Goal: Use online tool/utility: Utilize a website feature to perform a specific function

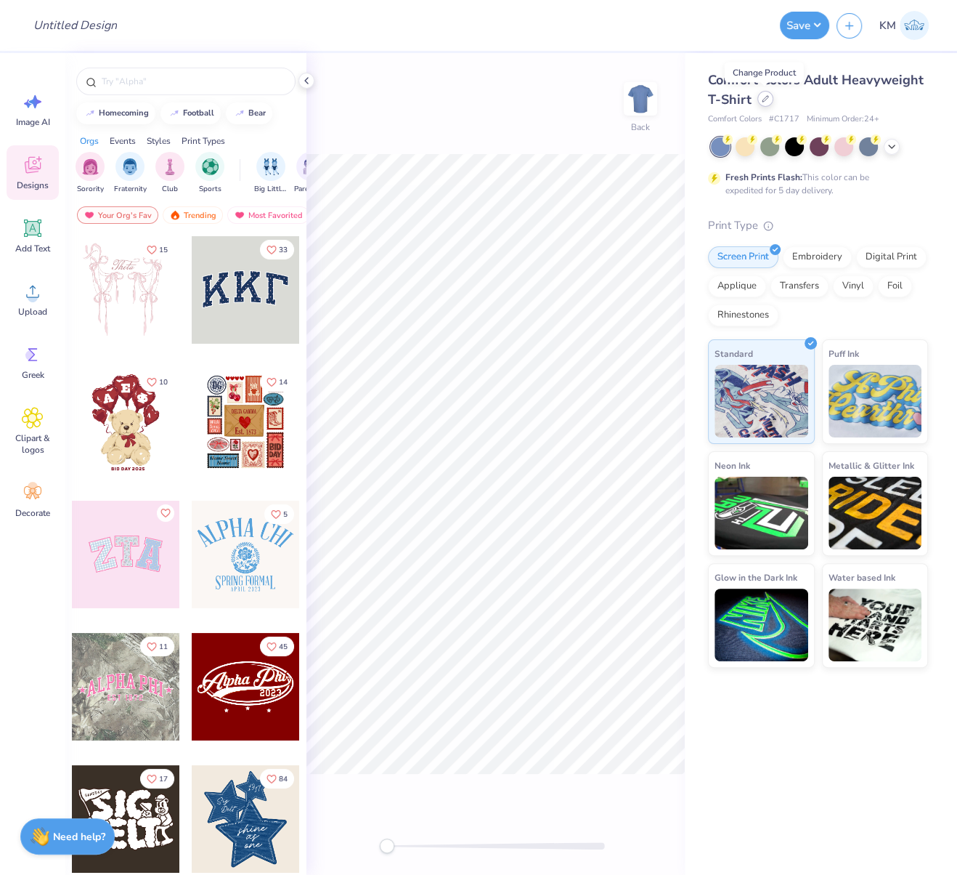
click at [765, 101] on icon at bounding box center [765, 98] width 7 height 7
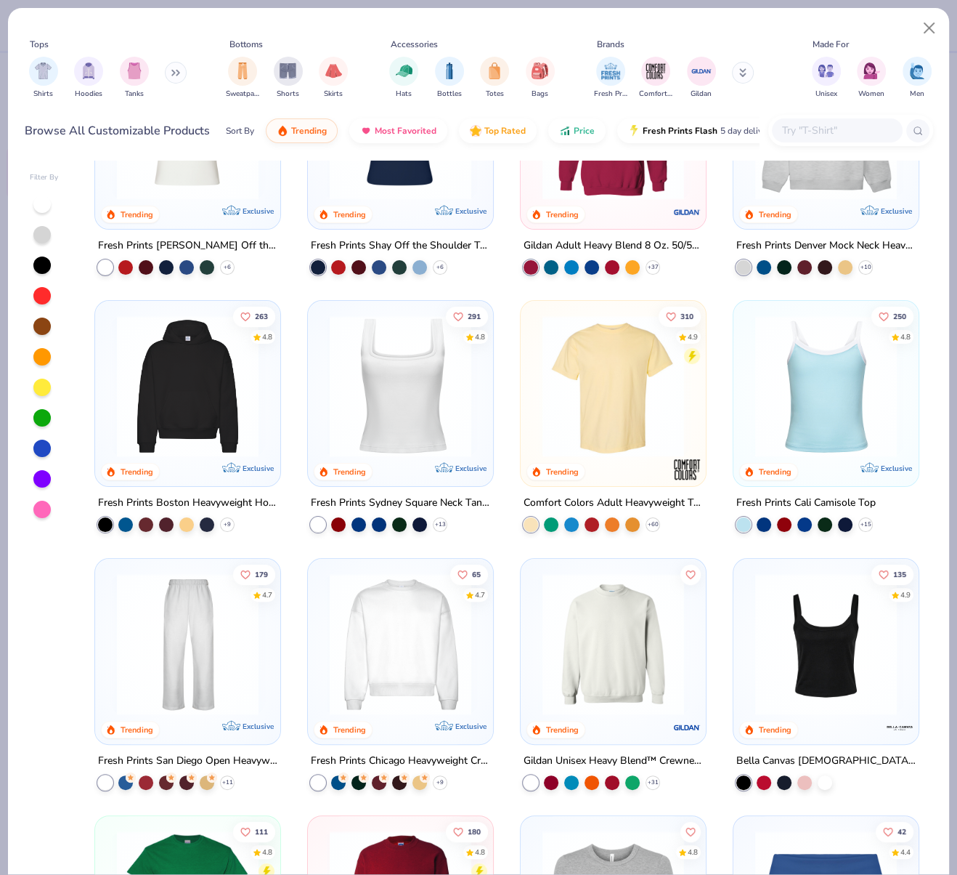
scroll to position [126, 0]
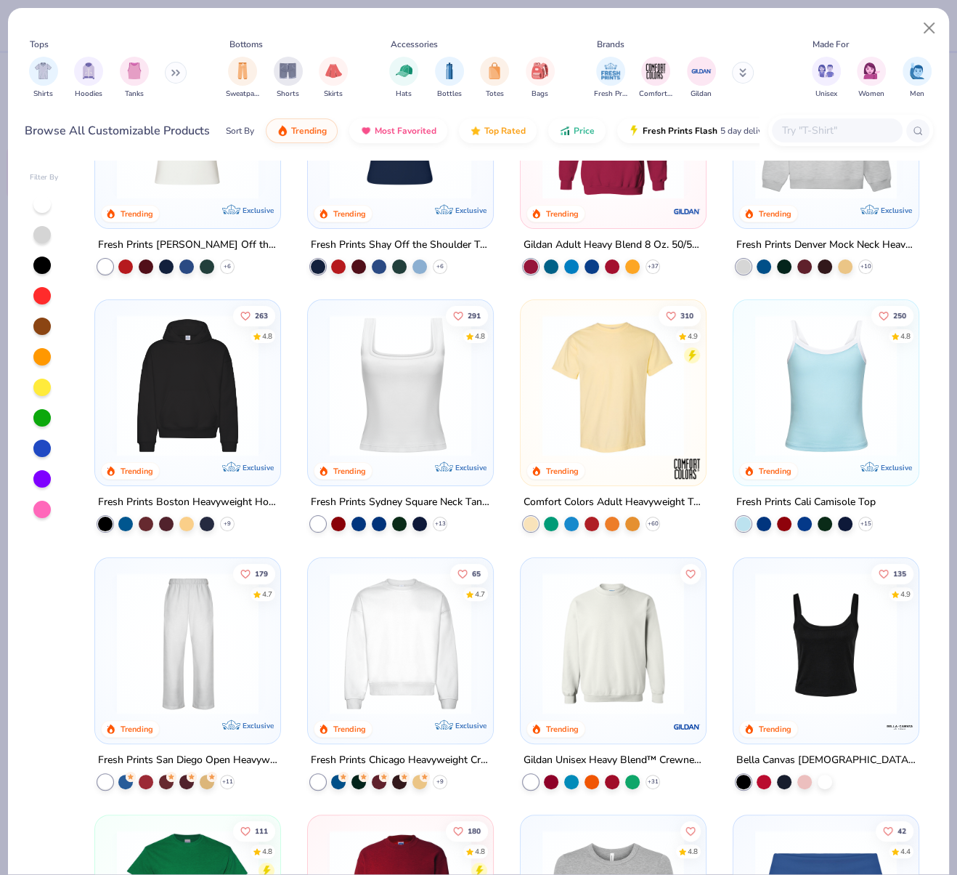
click at [400, 624] on img at bounding box center [401, 643] width 156 height 142
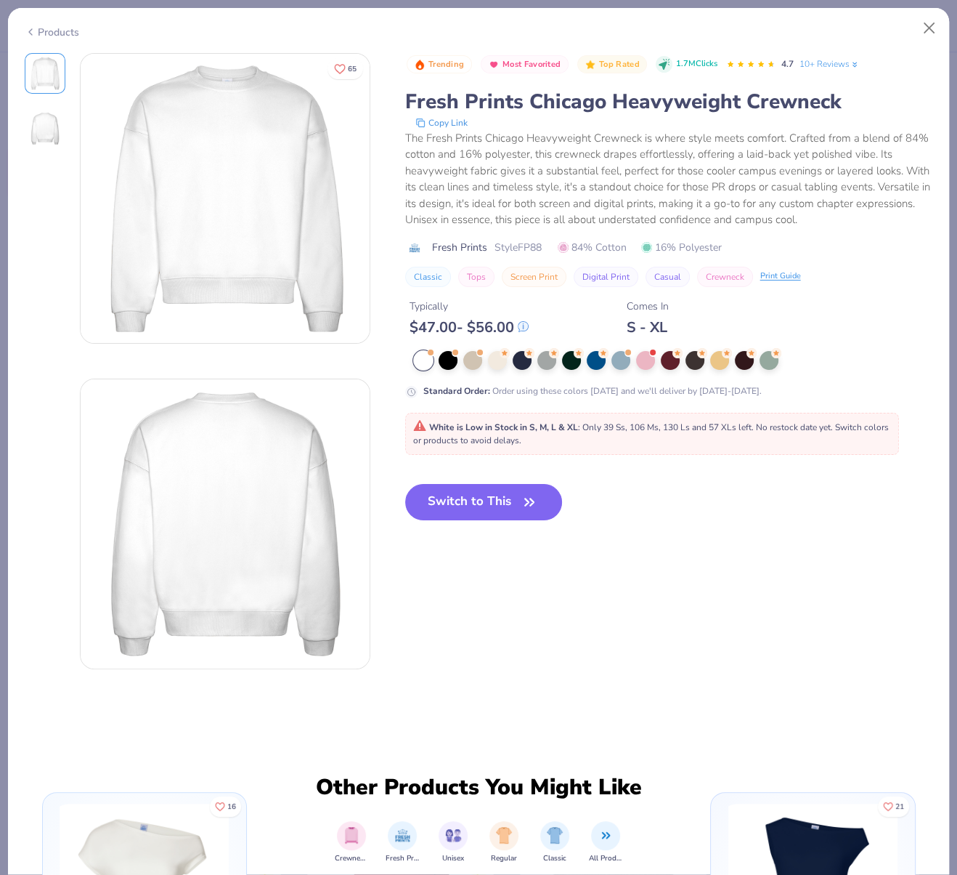
drag, startPoint x: 486, startPoint y: 503, endPoint x: 678, endPoint y: 871, distance: 415.6
click at [486, 503] on button "Switch to This" at bounding box center [484, 502] width 158 height 36
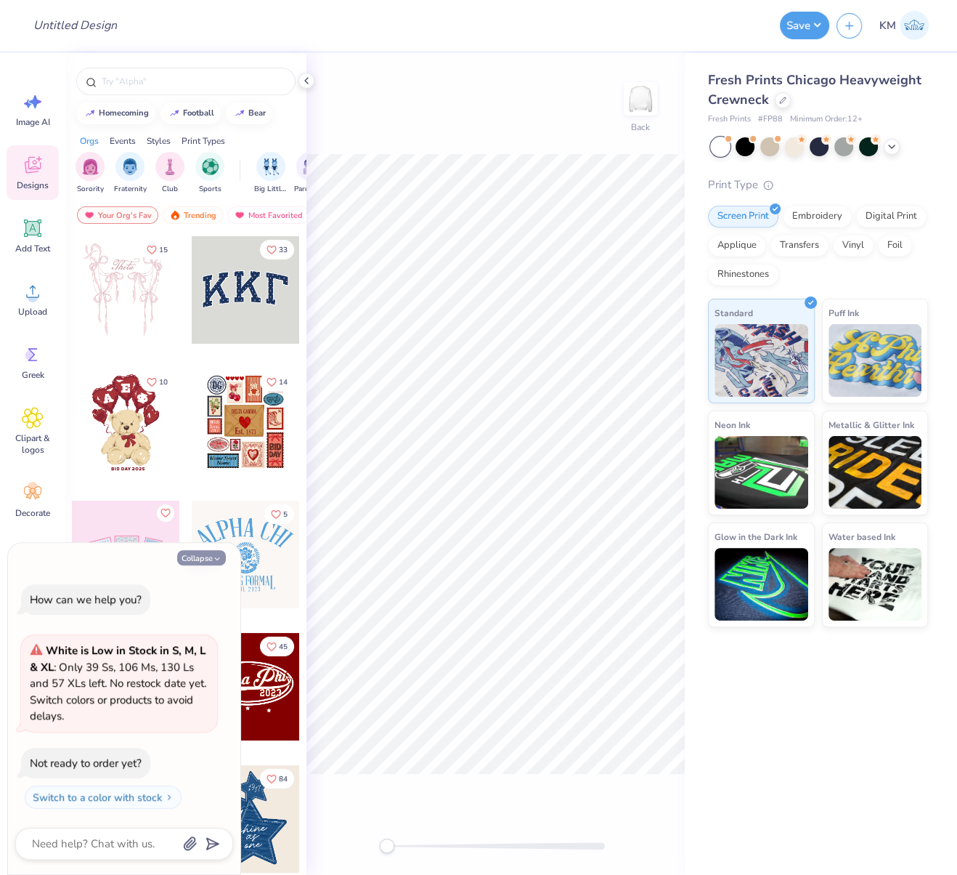
drag, startPoint x: 200, startPoint y: 559, endPoint x: 226, endPoint y: 553, distance: 26.8
click at [200, 559] on button "Collapse" at bounding box center [201, 557] width 49 height 15
type textarea "x"
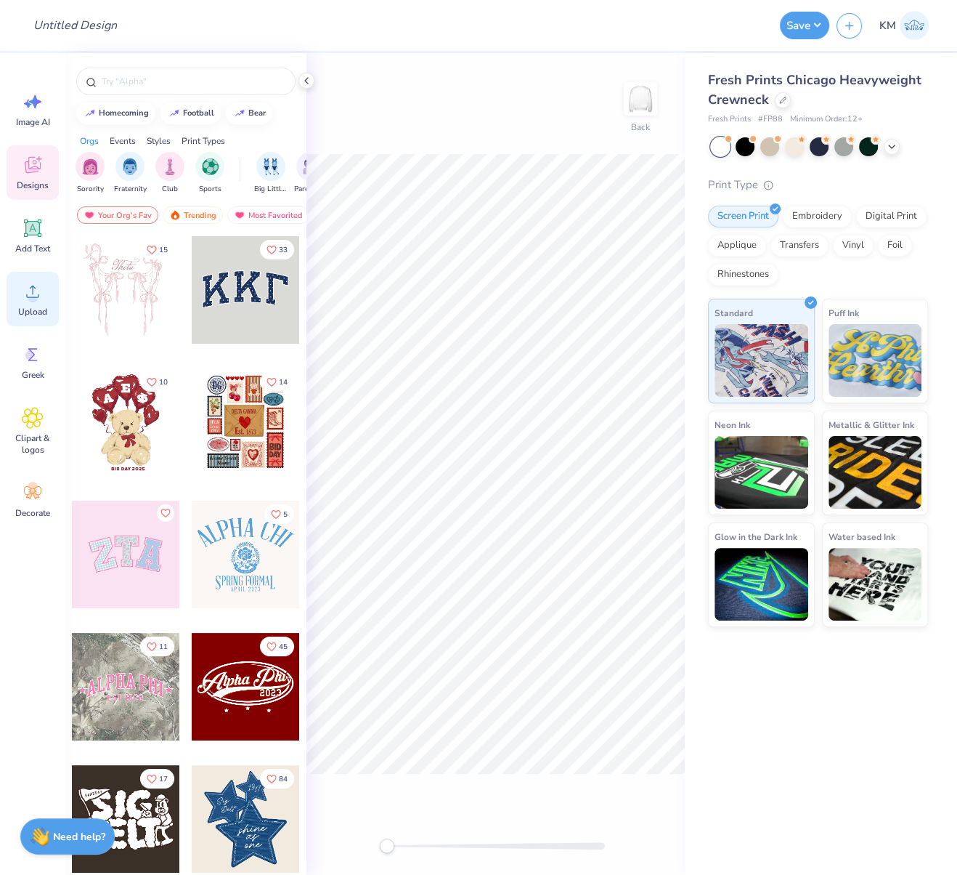
click at [23, 293] on icon at bounding box center [33, 291] width 22 height 22
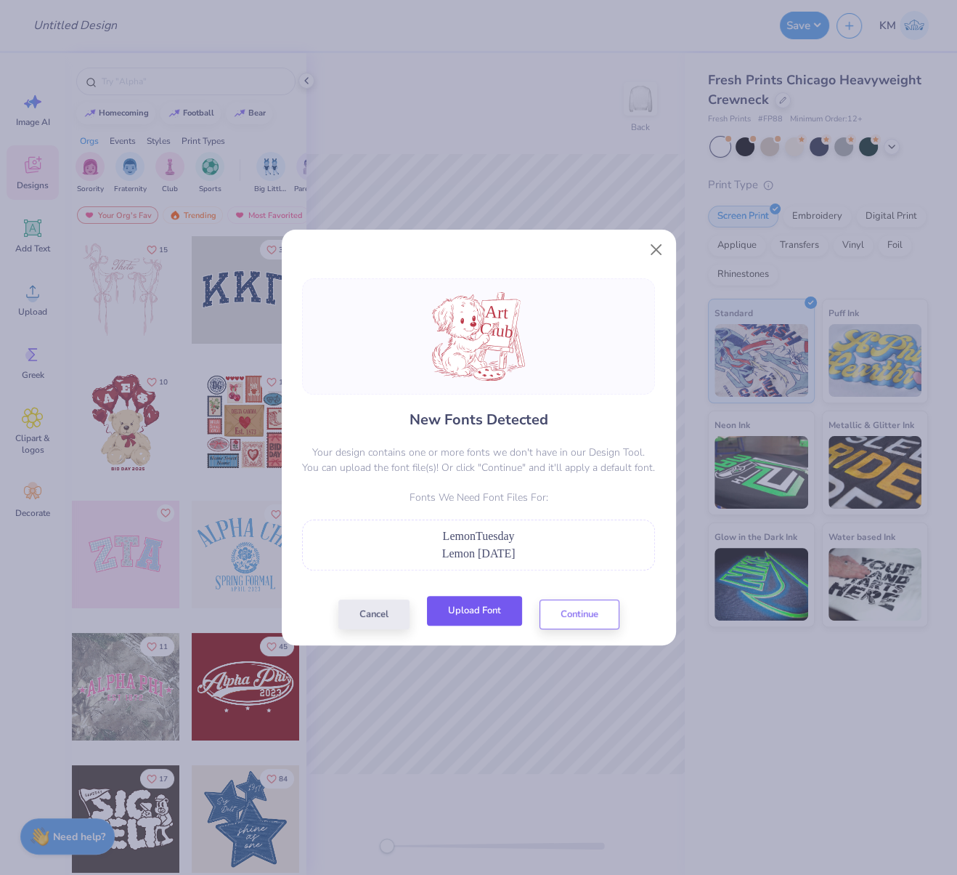
click at [475, 609] on button "Upload Font" at bounding box center [474, 611] width 95 height 30
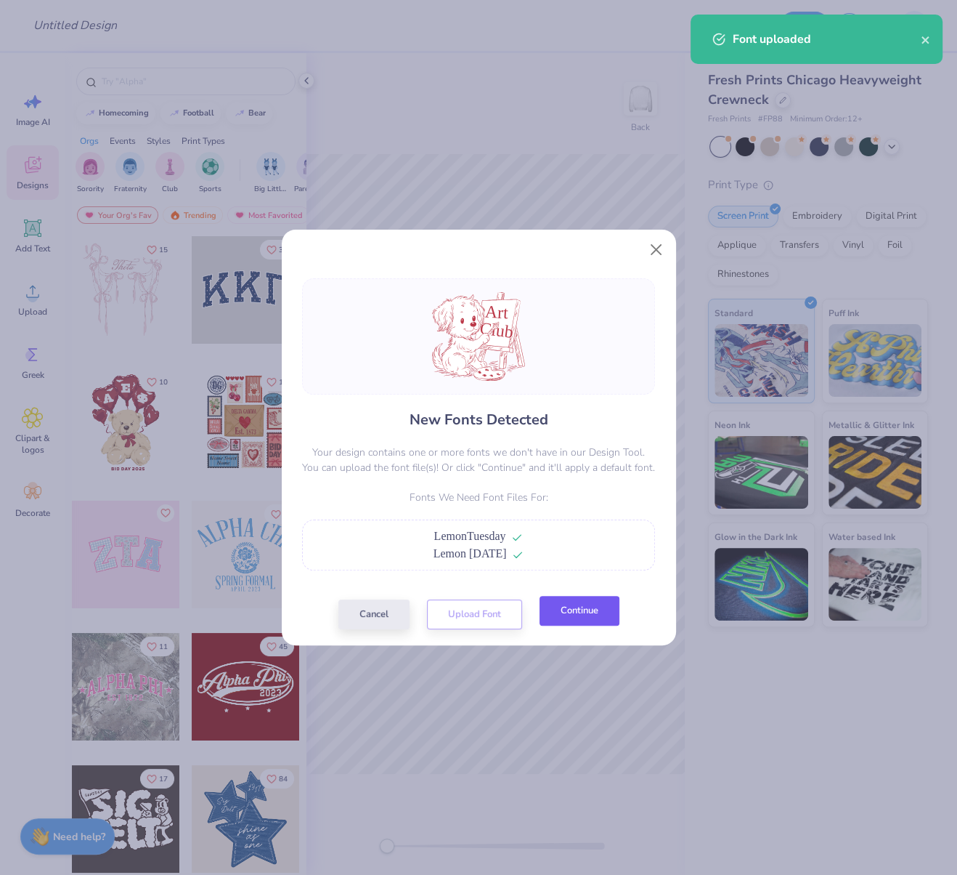
click at [581, 606] on button "Continue" at bounding box center [580, 611] width 80 height 30
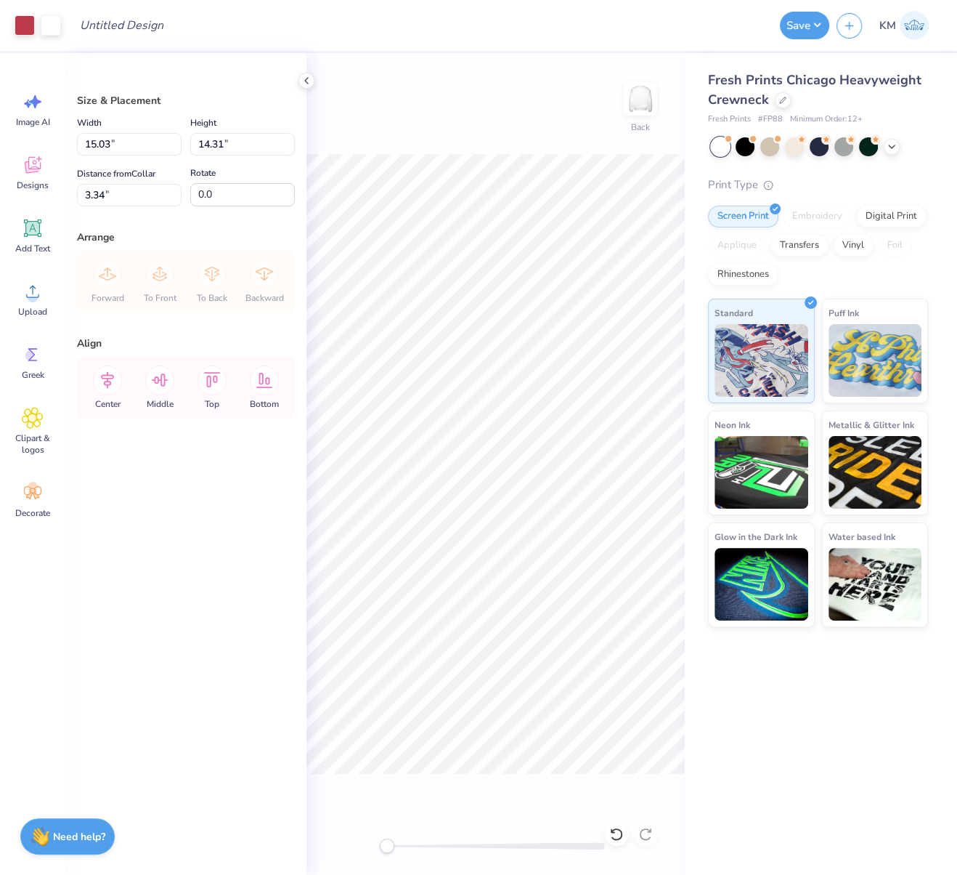
type input "12.65"
type input "12.05"
type input "4.67"
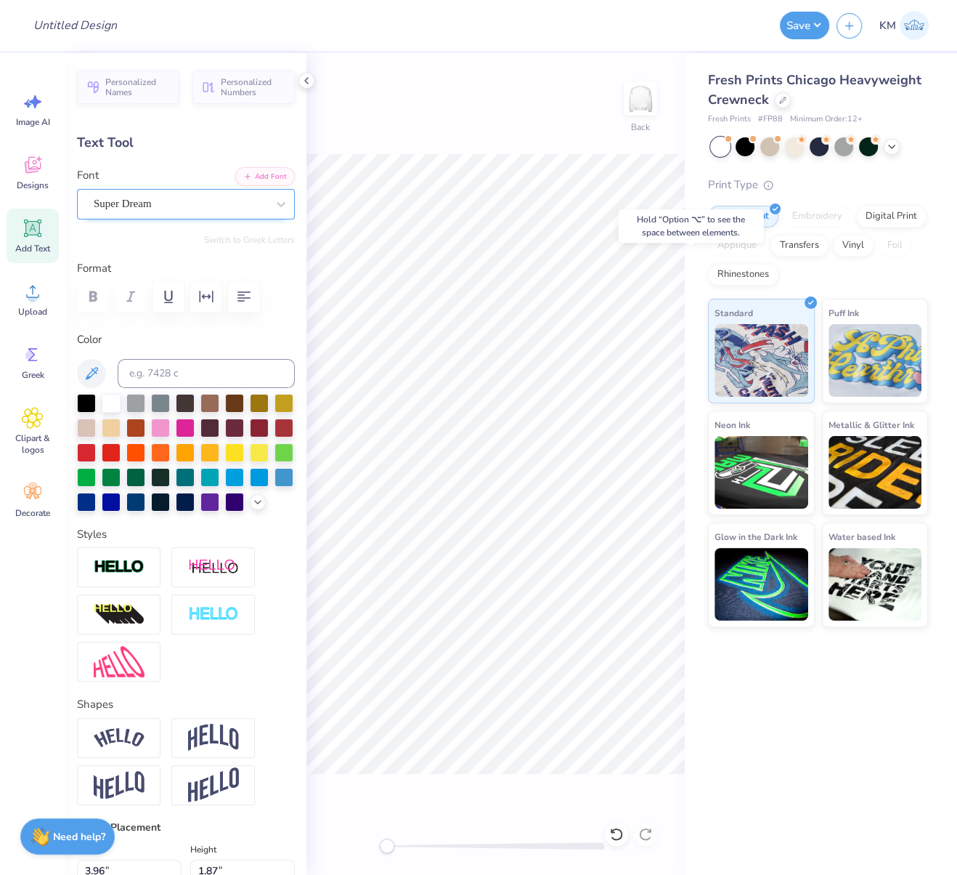
click at [177, 203] on div "Super Dream" at bounding box center [180, 203] width 176 height 23
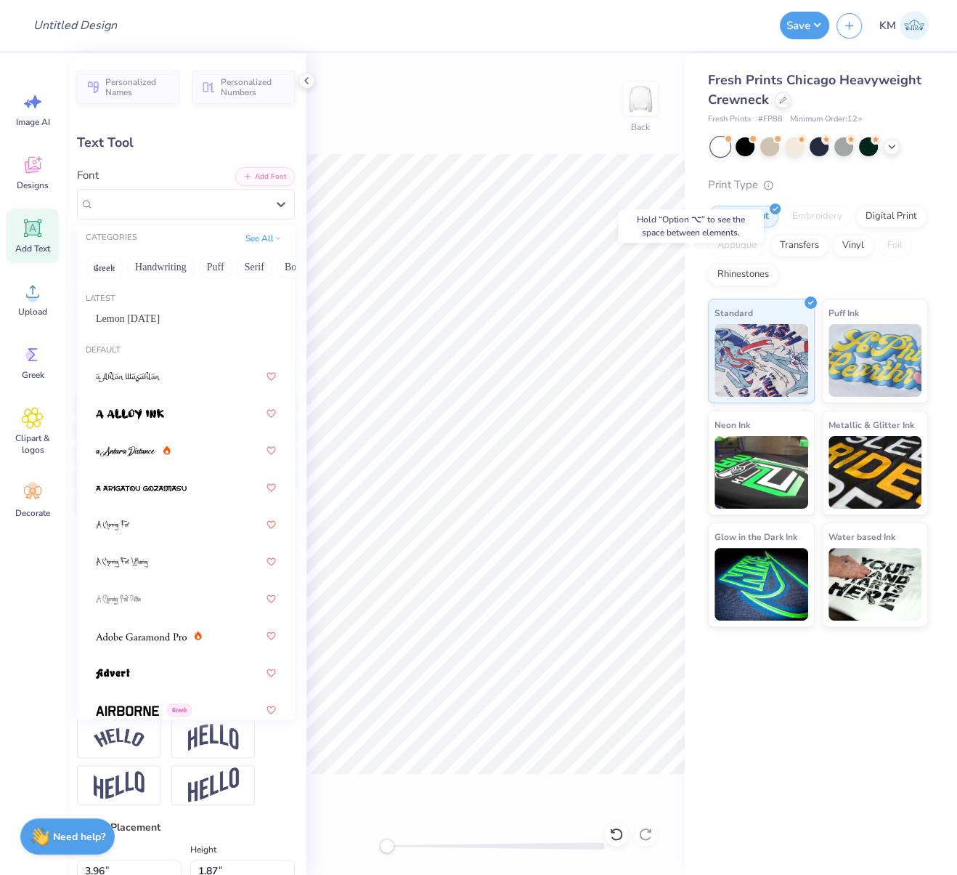
drag, startPoint x: 149, startPoint y: 319, endPoint x: 166, endPoint y: 328, distance: 19.2
click at [149, 319] on span "Lemon [DATE]" at bounding box center [128, 318] width 64 height 15
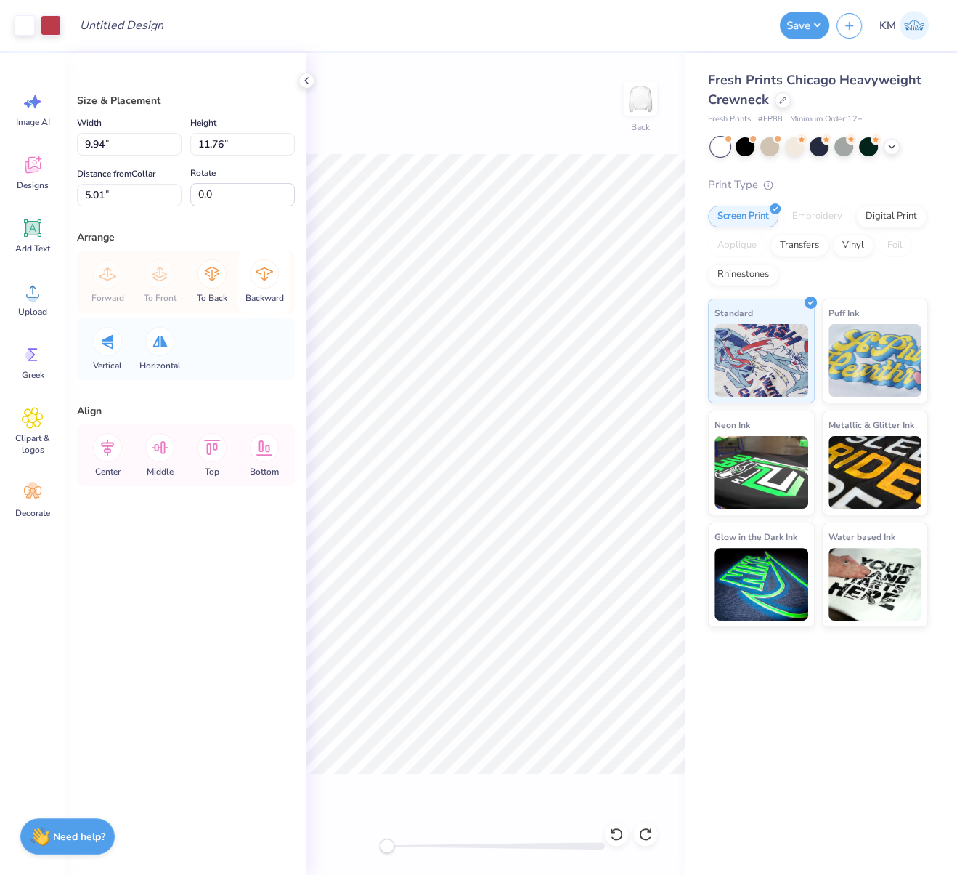
type input "4.96"
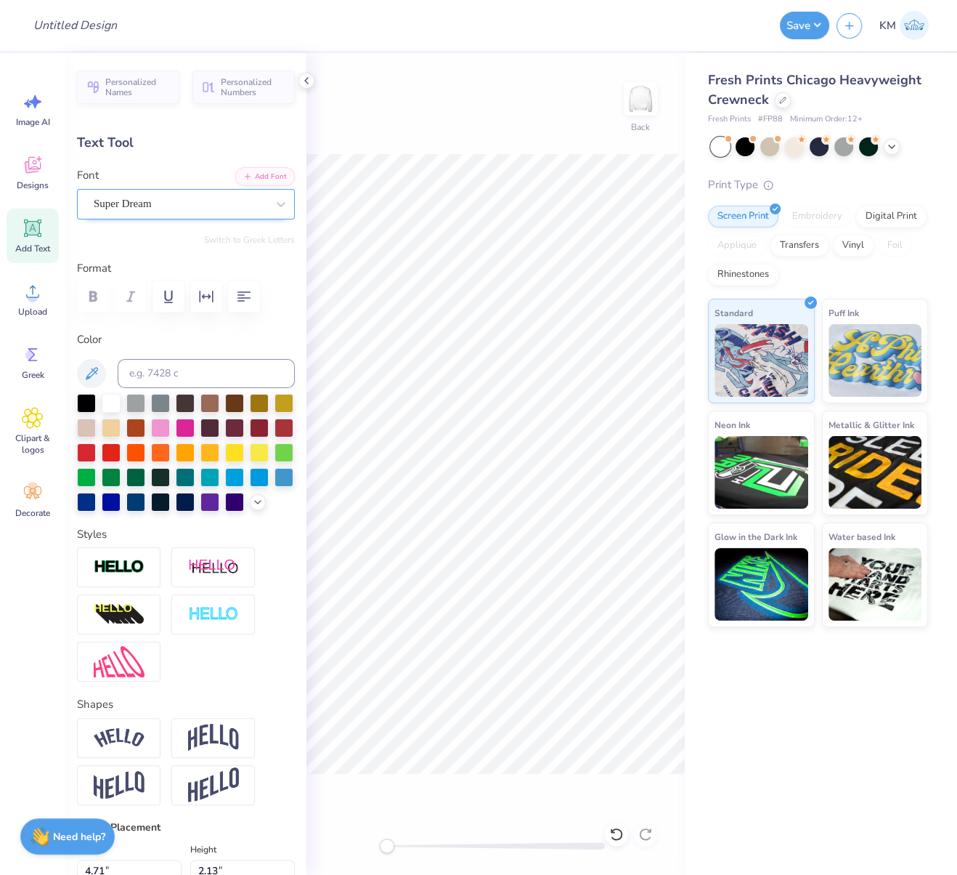
click at [150, 210] on div "Super Dream" at bounding box center [180, 203] width 176 height 23
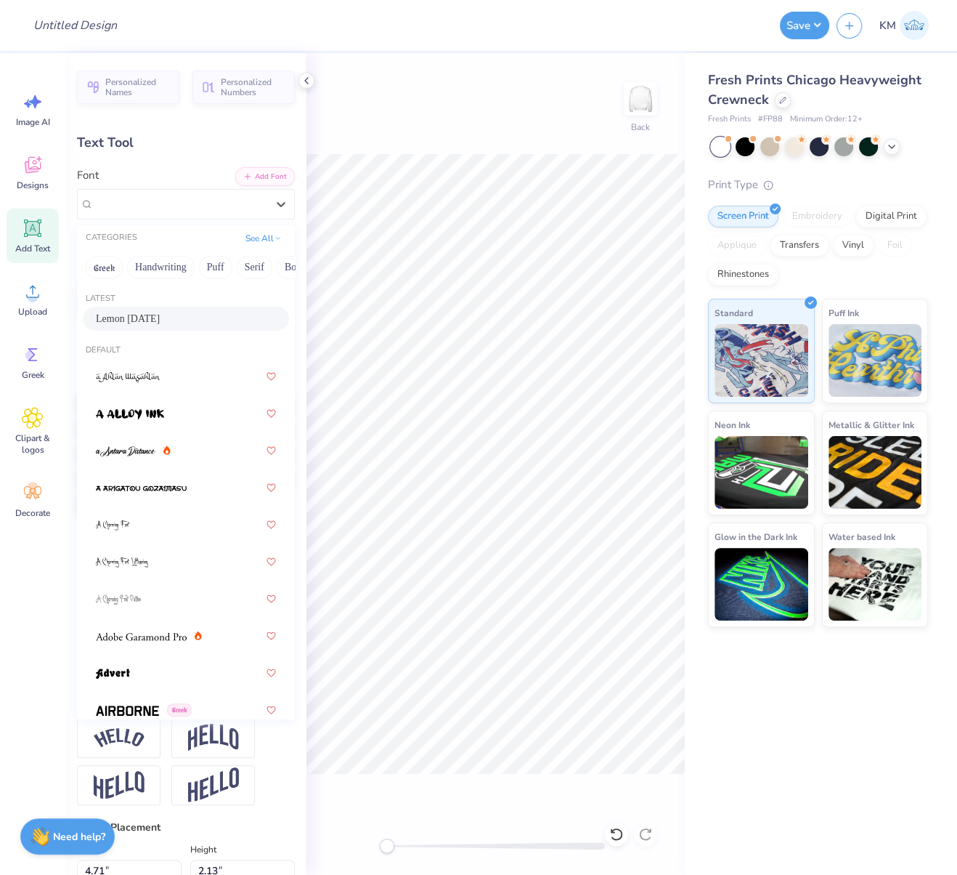
click at [150, 317] on span "Lemon [DATE]" at bounding box center [128, 318] width 64 height 15
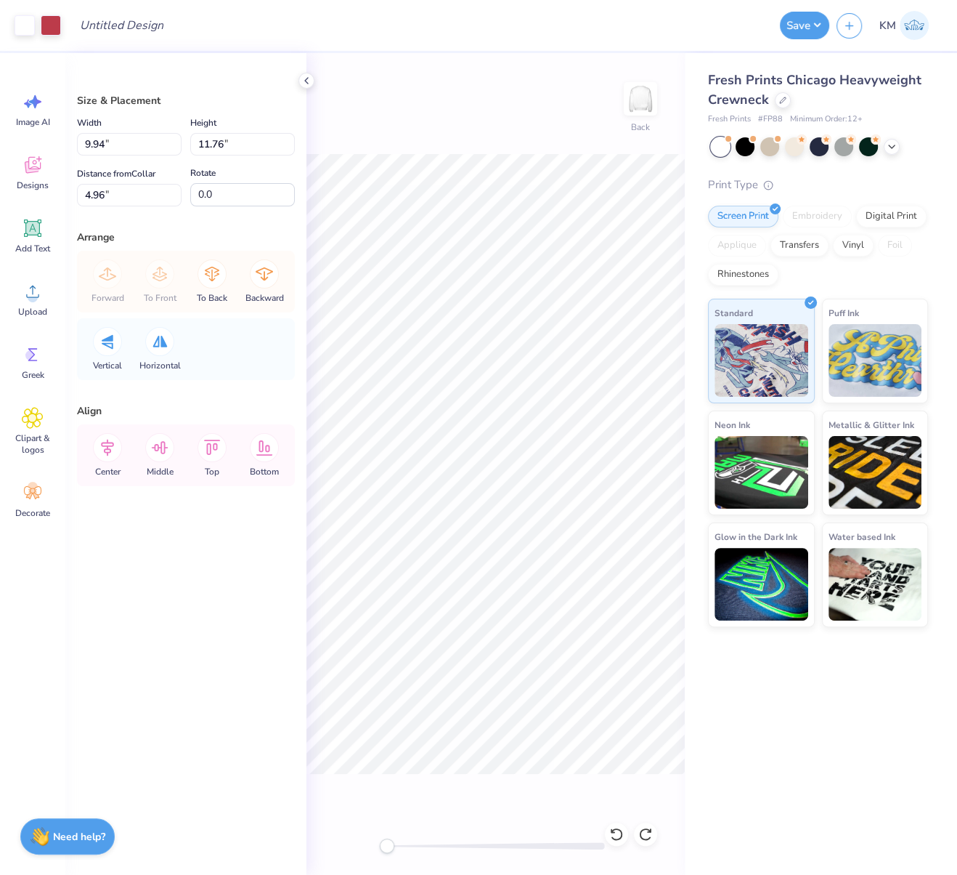
type input "4.96"
drag, startPoint x: 386, startPoint y: 849, endPoint x: 408, endPoint y: 857, distance: 23.2
click at [406, 854] on div "Back" at bounding box center [496, 464] width 378 height 822
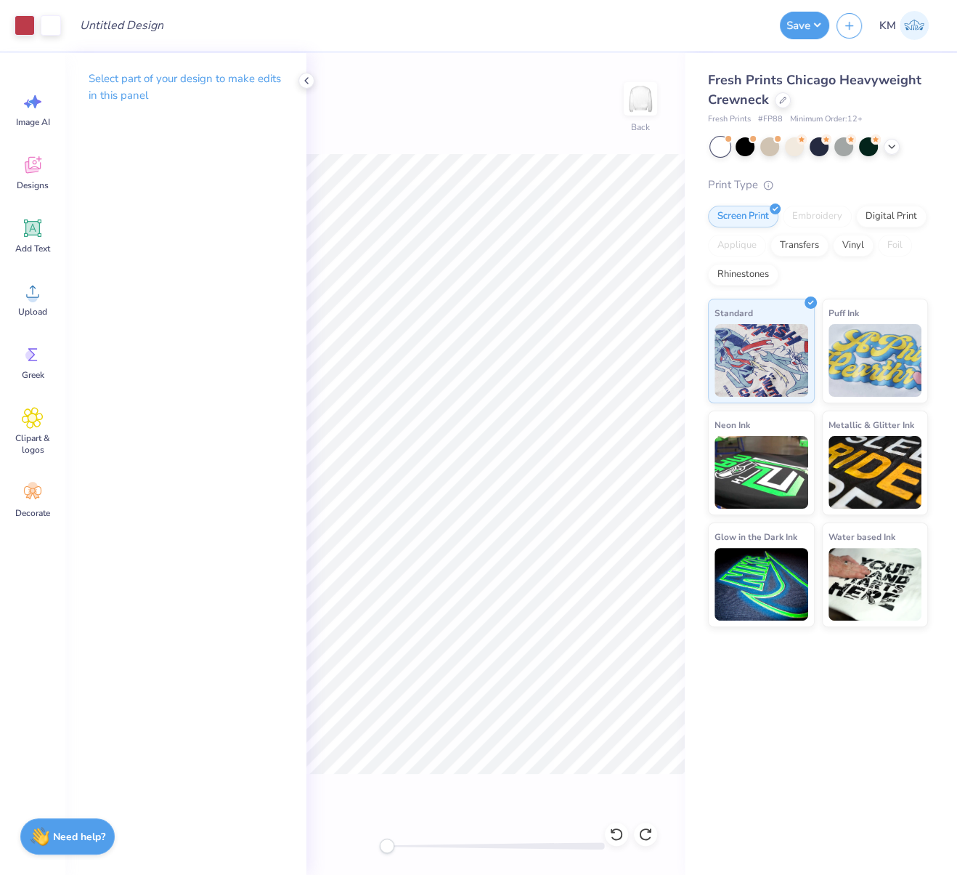
drag, startPoint x: 404, startPoint y: 843, endPoint x: 345, endPoint y: 816, distance: 64.7
click at [348, 822] on div "Back" at bounding box center [496, 464] width 378 height 822
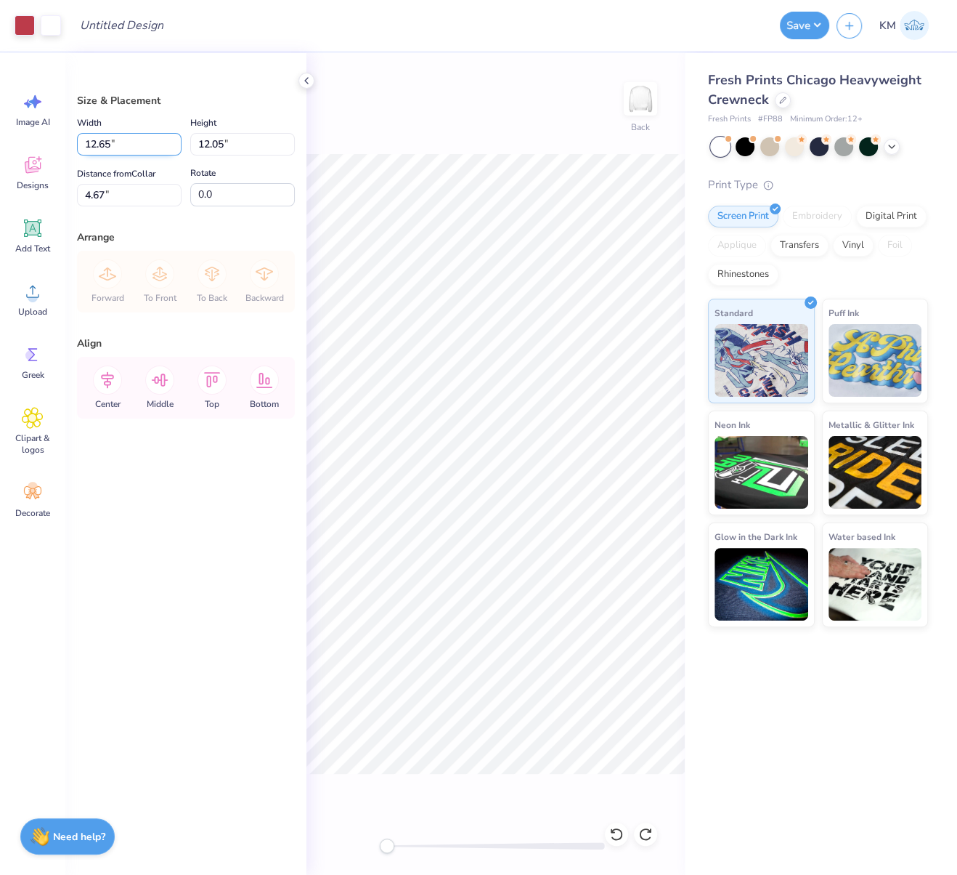
drag, startPoint x: 136, startPoint y: 140, endPoint x: 86, endPoint y: 142, distance: 50.1
click at [88, 139] on input "12.65" at bounding box center [129, 144] width 105 height 23
type input "10.00"
type input "9.52"
type input "5.93"
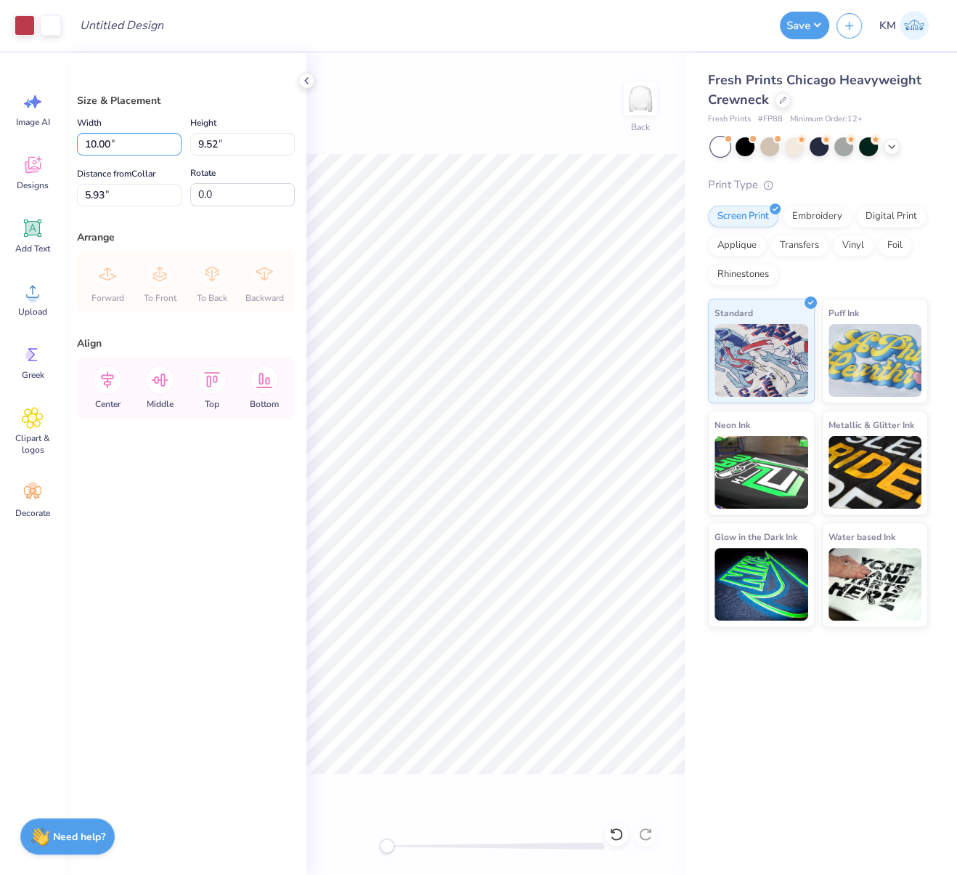
drag, startPoint x: 126, startPoint y: 135, endPoint x: 69, endPoint y: 137, distance: 56.7
click at [75, 136] on div "Size & Placement Width 10.00 10.00 " Height 9.52 9.52 " Distance from Collar 5.…" at bounding box center [185, 464] width 241 height 822
drag, startPoint x: 131, startPoint y: 143, endPoint x: 77, endPoint y: 138, distance: 54.7
click at [77, 138] on input "10.00" at bounding box center [129, 144] width 105 height 23
type input "9.00"
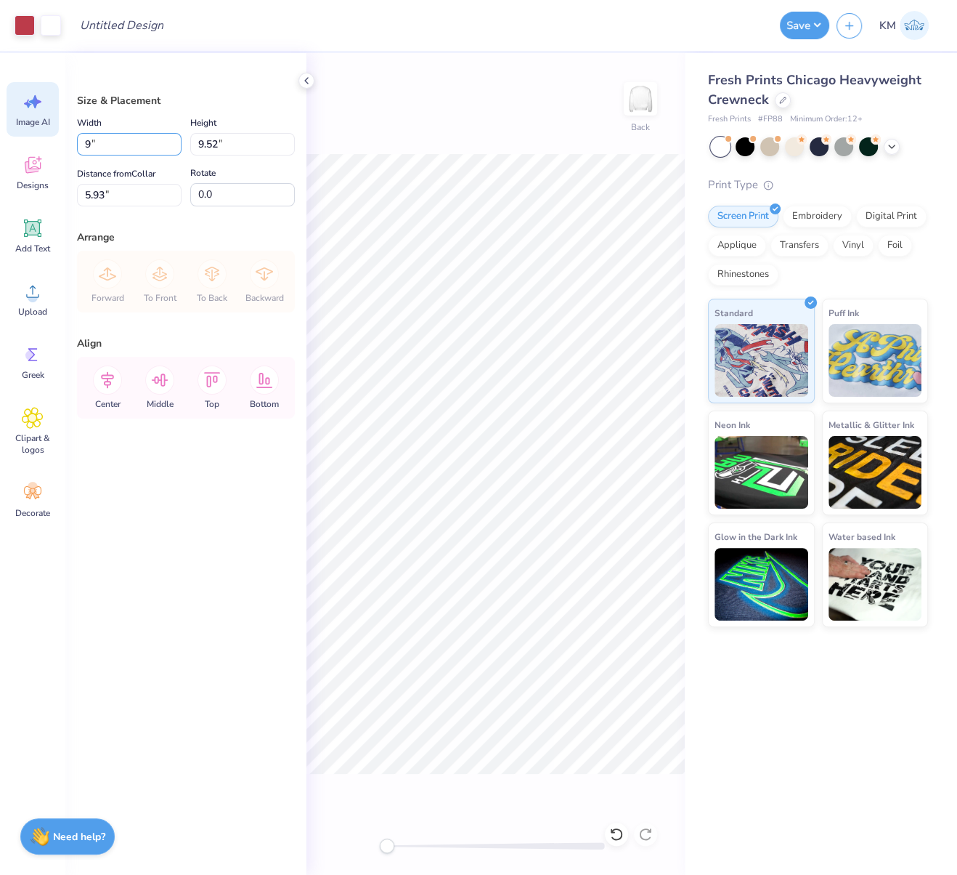
type input "8.57"
drag, startPoint x: 102, startPoint y: 190, endPoint x: 84, endPoint y: 190, distance: 18.9
click at [84, 190] on input "6.41" at bounding box center [129, 195] width 105 height 23
type input "3.00"
click at [107, 378] on icon at bounding box center [107, 379] width 29 height 29
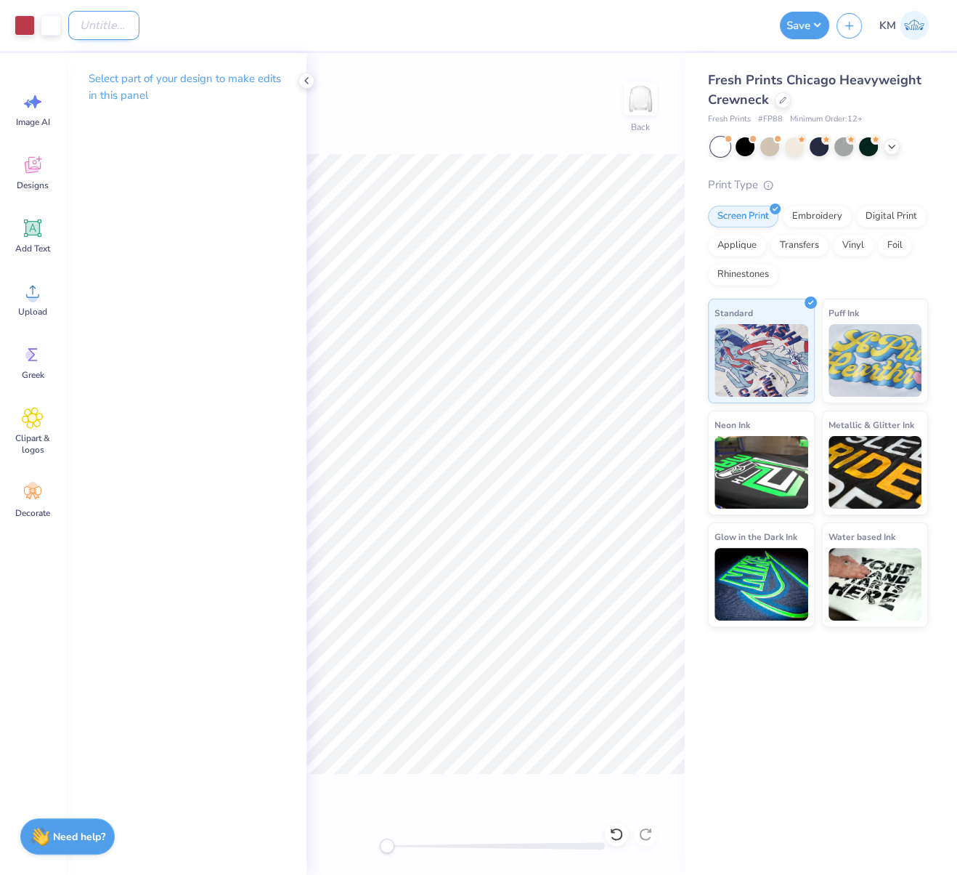
click at [109, 25] on input "Design Title" at bounding box center [103, 25] width 71 height 29
paste input "FPS240638"
type input "FPS240638"
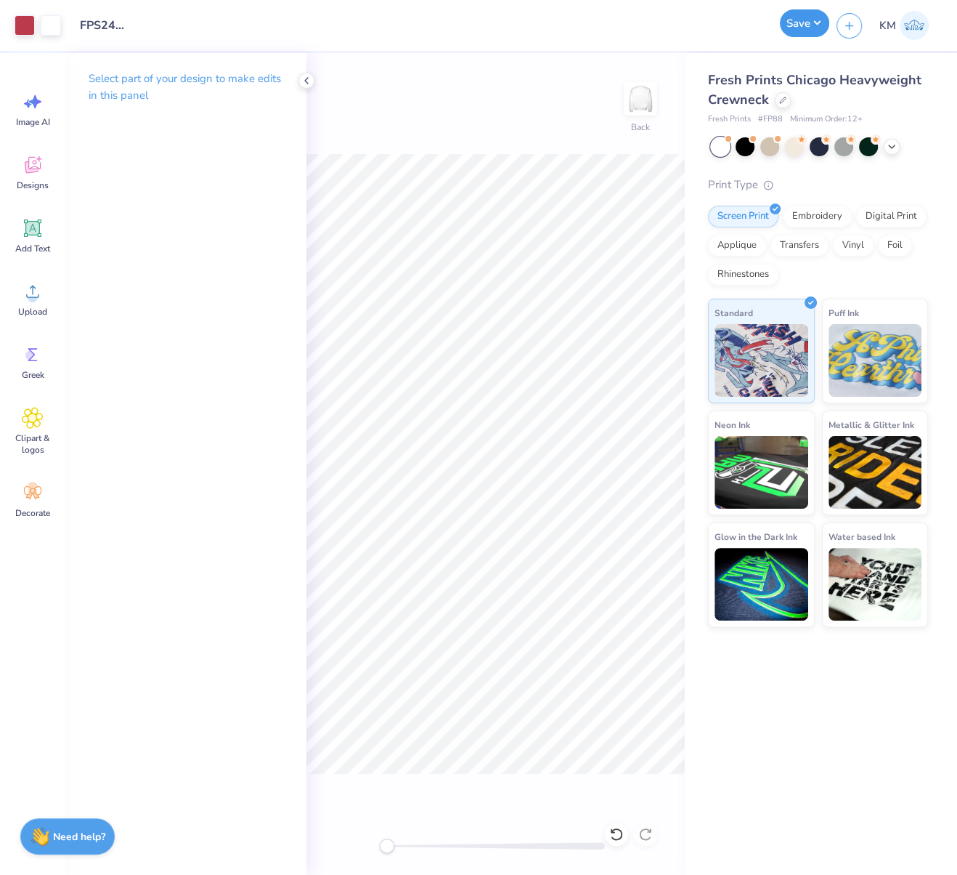
click at [819, 23] on button "Save" at bounding box center [804, 23] width 49 height 28
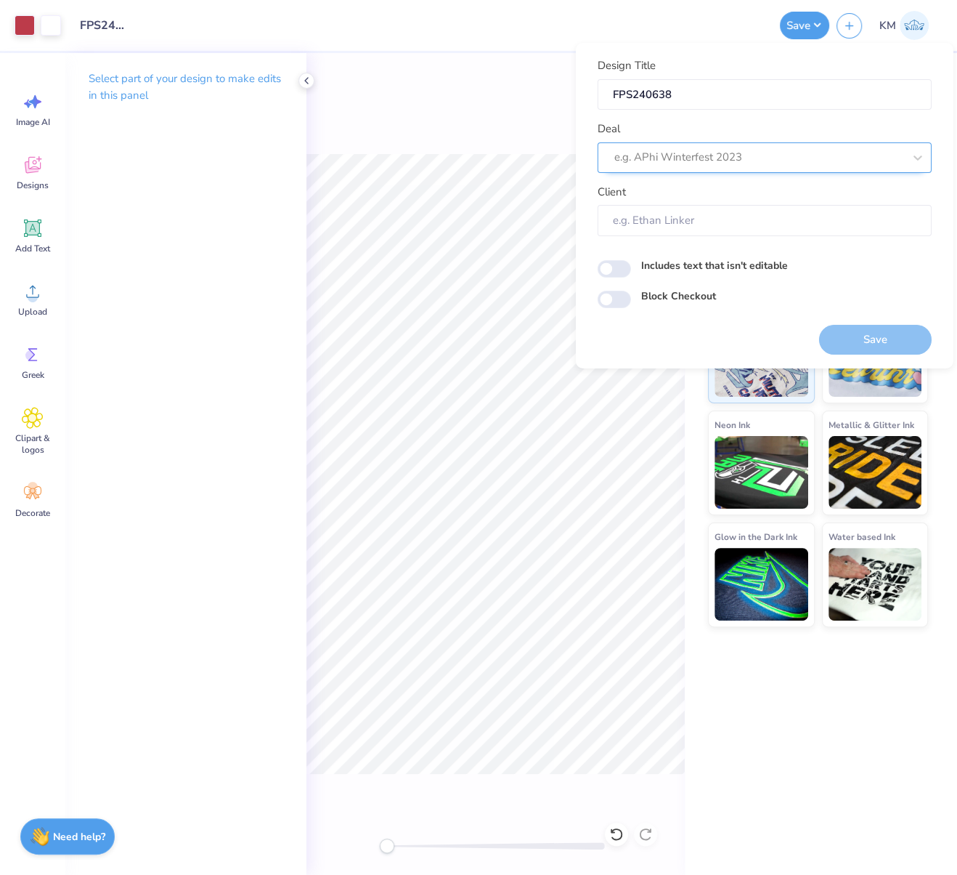
click at [692, 159] on div at bounding box center [759, 157] width 289 height 20
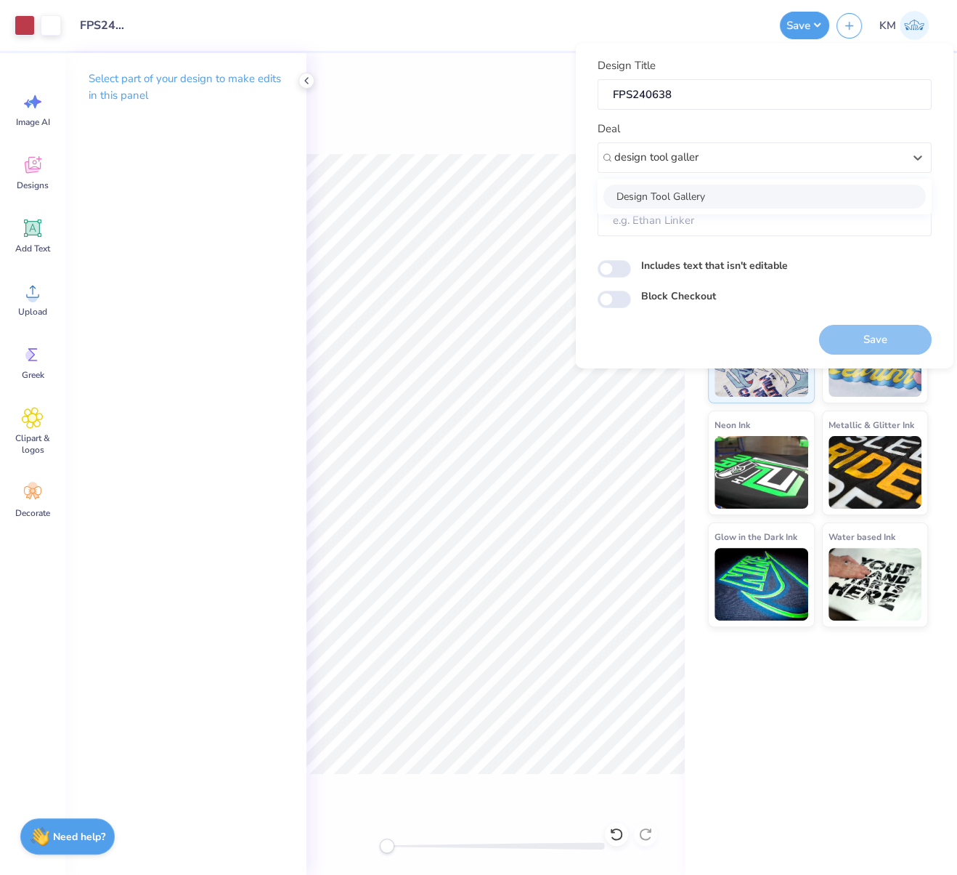
click at [689, 196] on div "Design Tool Gallery" at bounding box center [765, 196] width 323 height 24
type input "design tool galler"
type input "Design Tool Gallery User"
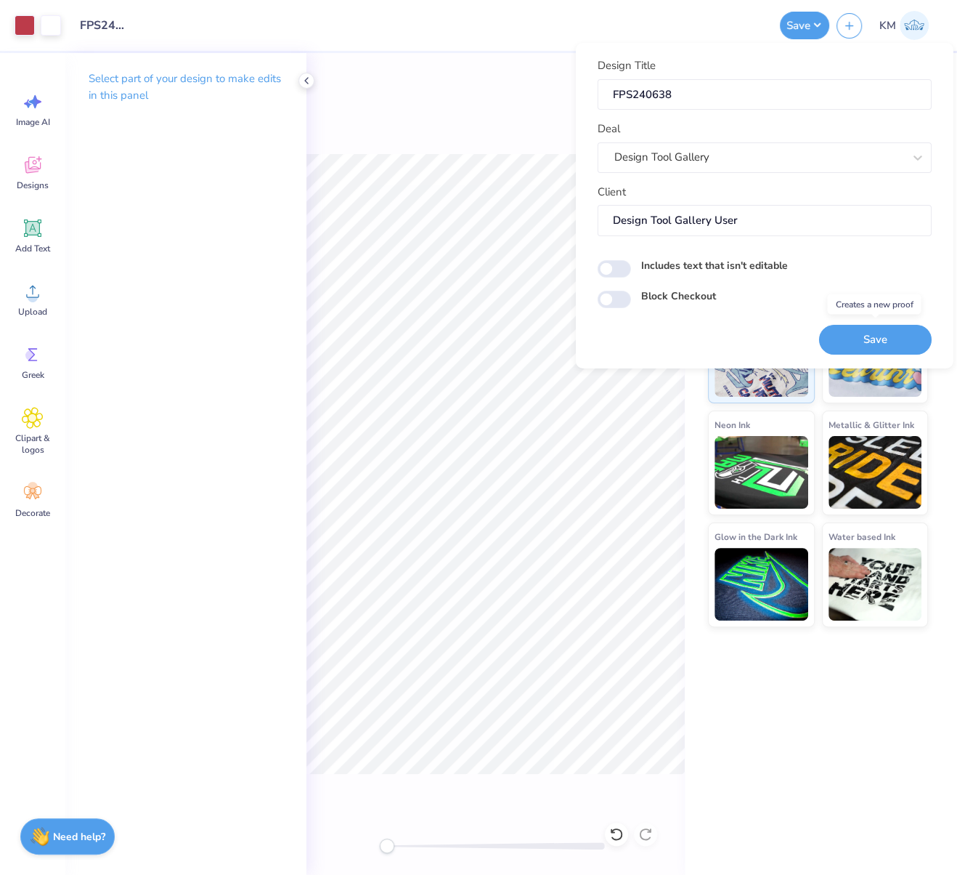
drag, startPoint x: 903, startPoint y: 336, endPoint x: 900, endPoint y: 345, distance: 9.9
click at [902, 336] on button "Save" at bounding box center [875, 339] width 113 height 30
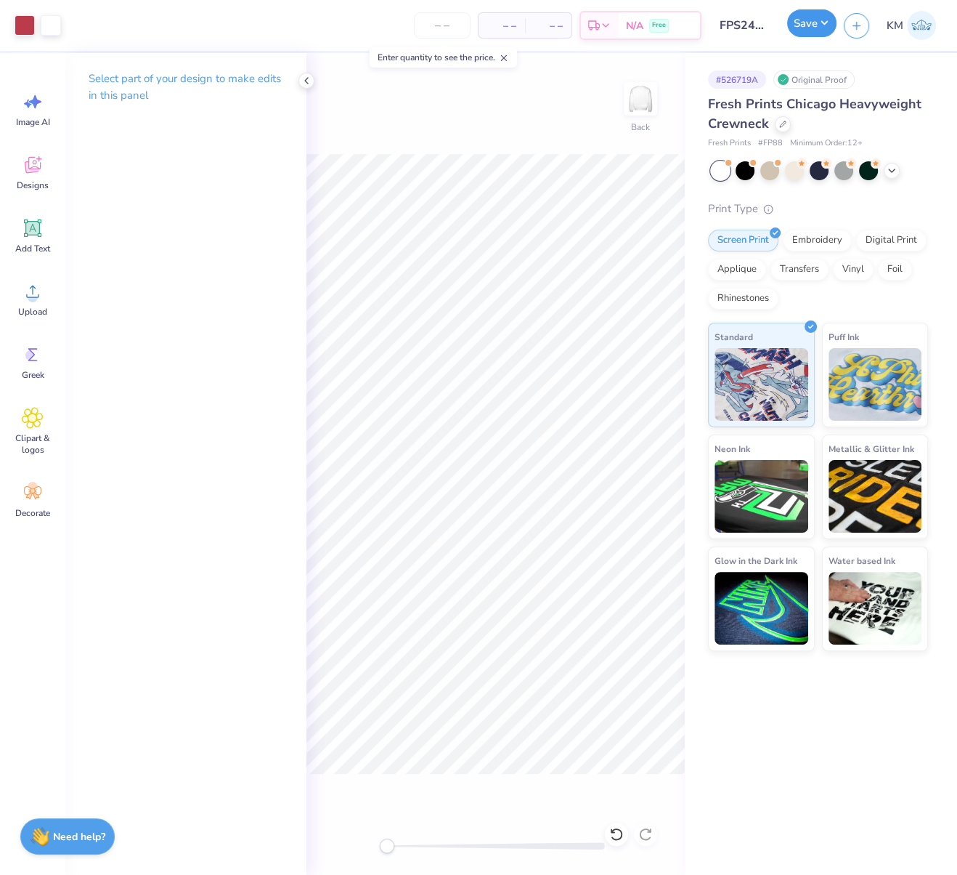
click at [822, 25] on button "Save" at bounding box center [811, 23] width 49 height 28
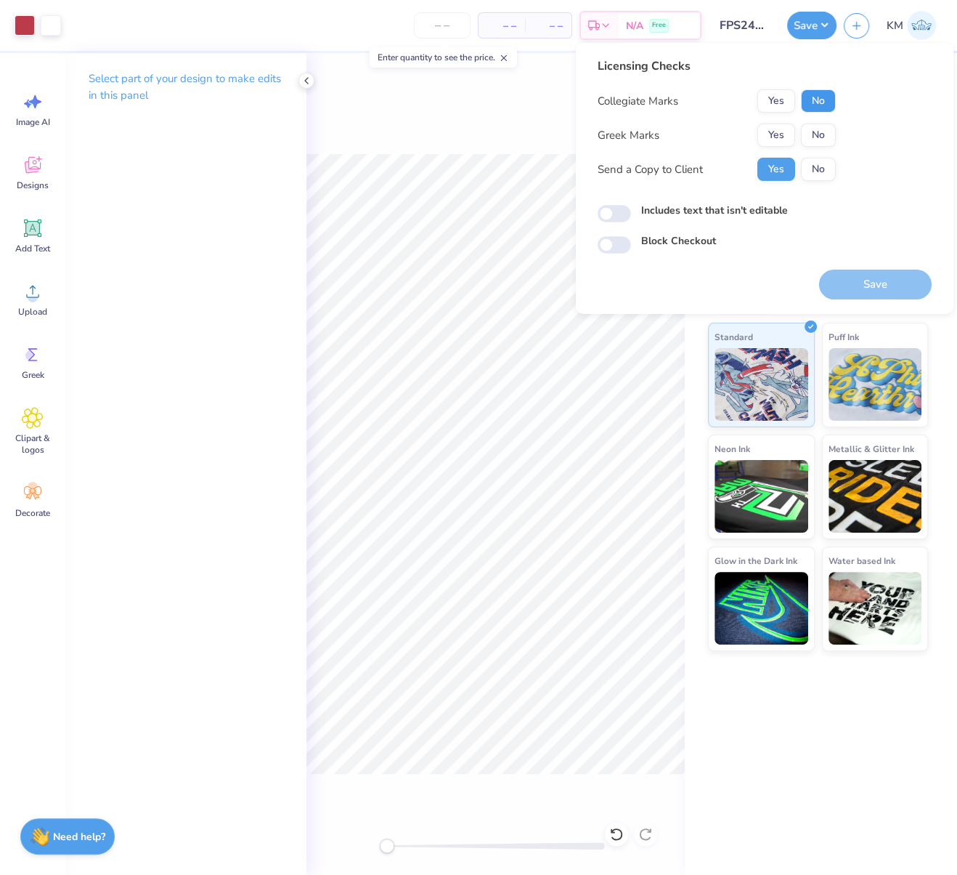
click at [823, 102] on button "No" at bounding box center [818, 100] width 35 height 23
click at [775, 131] on button "Yes" at bounding box center [777, 134] width 38 height 23
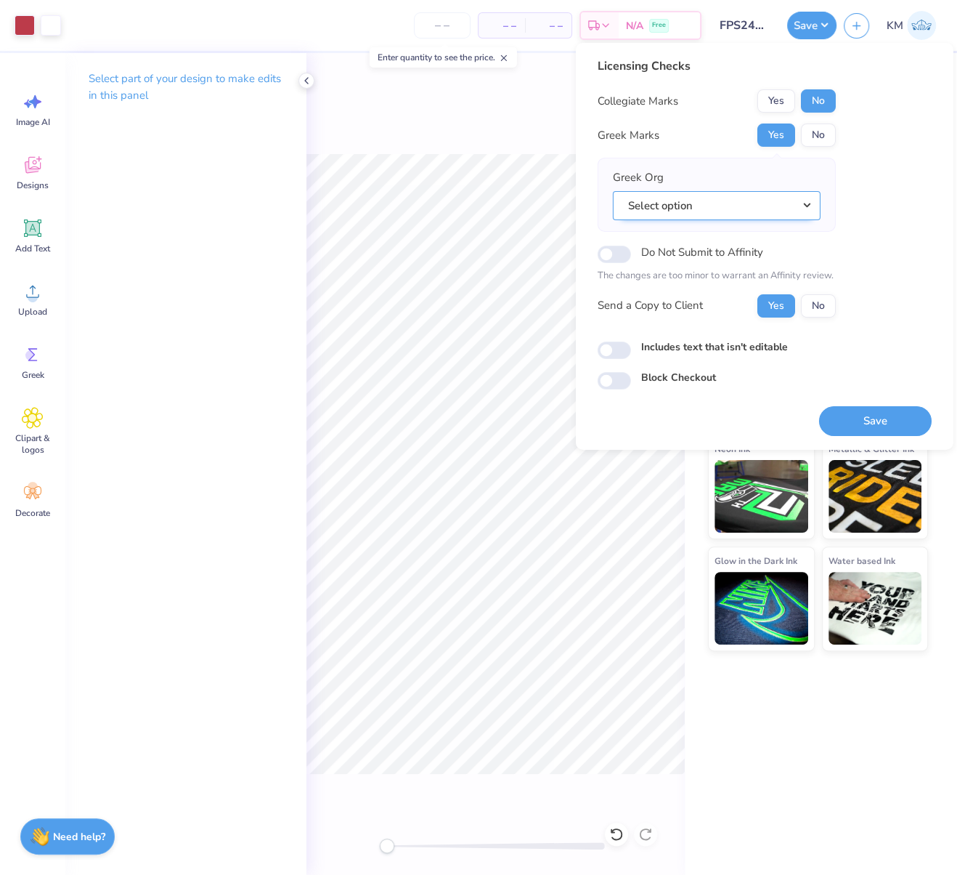
click at [803, 203] on button "Select option" at bounding box center [717, 205] width 208 height 30
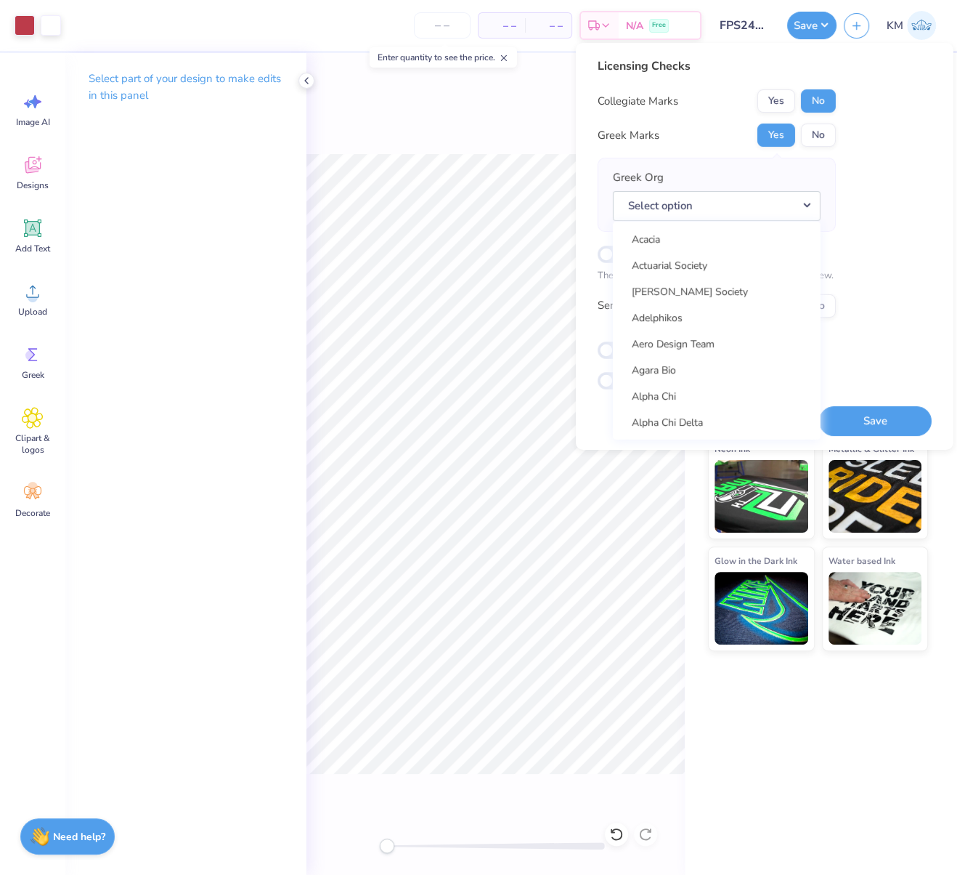
drag, startPoint x: 888, startPoint y: 197, endPoint x: 849, endPoint y: 163, distance: 51.0
click at [887, 196] on div "Licensing Checks Collegiate Marks Yes No Greek Marks Yes No Greek Org Select op…" at bounding box center [765, 223] width 334 height 332
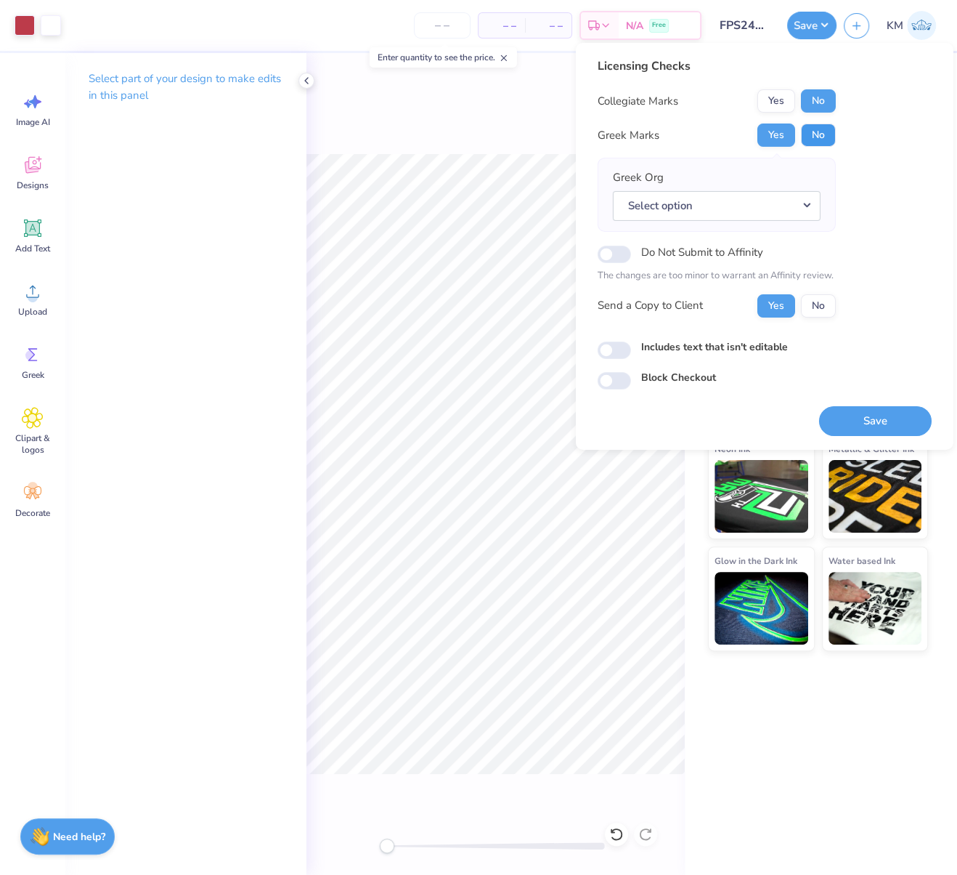
click at [824, 132] on button "No" at bounding box center [818, 134] width 35 height 23
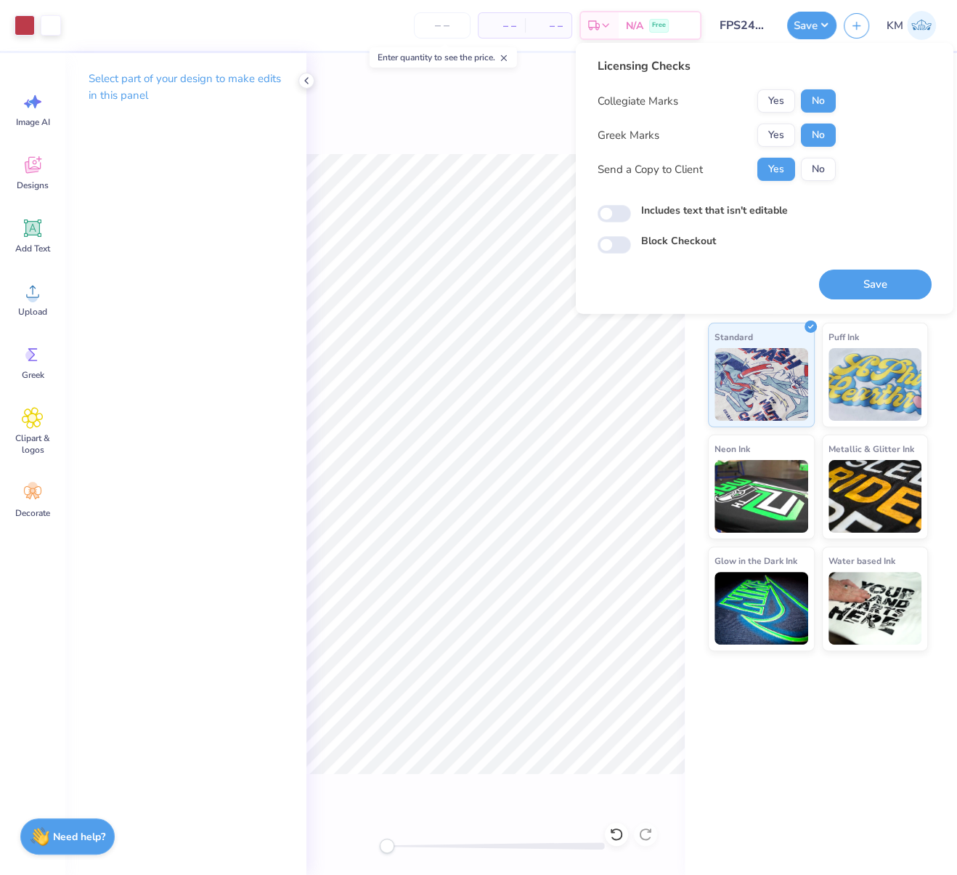
drag, startPoint x: 888, startPoint y: 185, endPoint x: 875, endPoint y: 174, distance: 17.0
click at [888, 185] on div "Licensing Checks Collegiate Marks Yes No Greek Marks Yes No Send a Copy to Clie…" at bounding box center [765, 155] width 334 height 196
click at [515, 129] on div "Back" at bounding box center [496, 464] width 378 height 822
